Goal: Check status

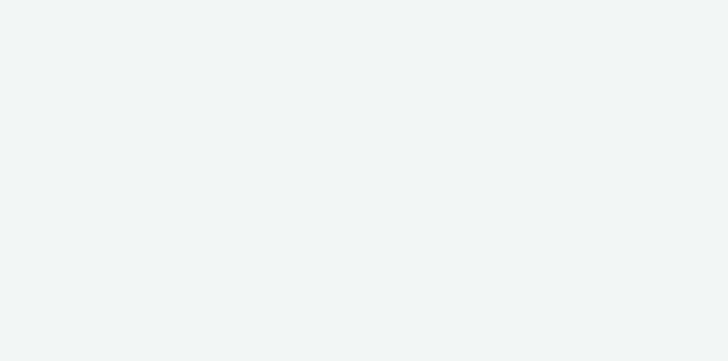
select select "cf85faef-f9e3-4873-8efc-82eeb66987c6"
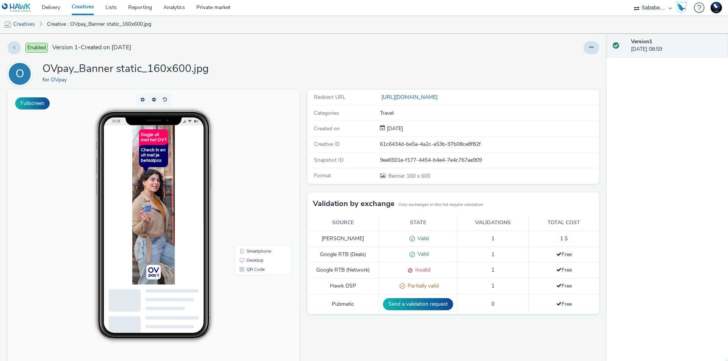
click at [413, 267] on span "Invalid" at bounding box center [421, 269] width 18 height 7
click at [413, 270] on span "Invalid" at bounding box center [421, 269] width 18 height 7
click at [440, 271] on div "Invalid" at bounding box center [418, 270] width 70 height 8
click at [407, 271] on span at bounding box center [408, 269] width 7 height 7
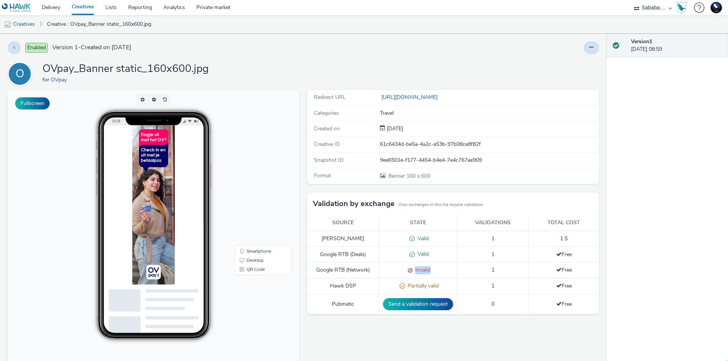
click at [407, 271] on span at bounding box center [408, 269] width 7 height 7
click at [406, 271] on span at bounding box center [408, 269] width 7 height 7
click at [405, 268] on span at bounding box center [408, 269] width 7 height 7
click at [417, 271] on span "Invalid" at bounding box center [421, 269] width 18 height 7
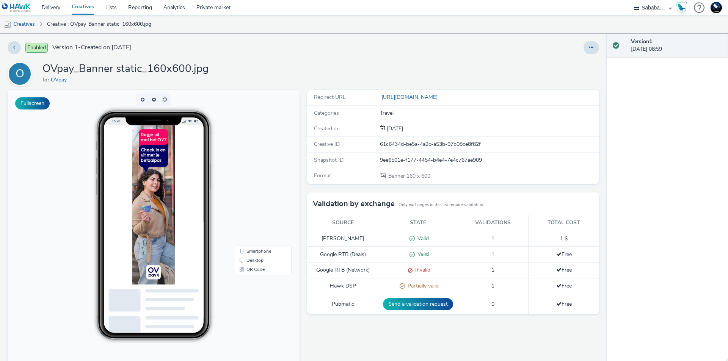
scroll to position [48, 0]
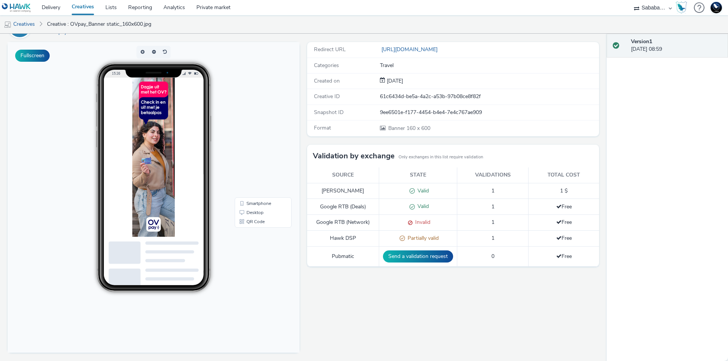
click at [432, 219] on div "Invalid" at bounding box center [418, 223] width 70 height 8
click at [415, 223] on span "Invalid" at bounding box center [421, 222] width 18 height 7
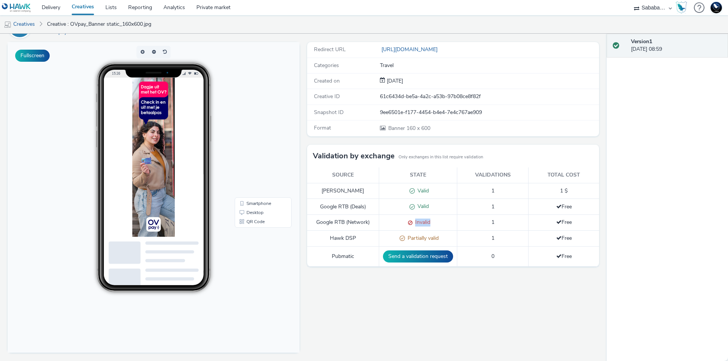
click at [428, 222] on div "Invalid" at bounding box center [418, 223] width 70 height 8
click at [528, 225] on td "Free" at bounding box center [563, 223] width 70 height 16
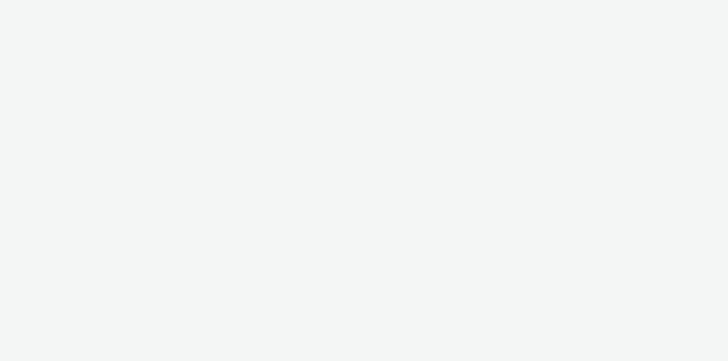
select select "ac009755-aa48-4799-8050-7a339a378eb8"
select select "a1f58486-1528-4f8c-8610-e1cdd7553bc1"
